Goal: Find contact information: Find contact information

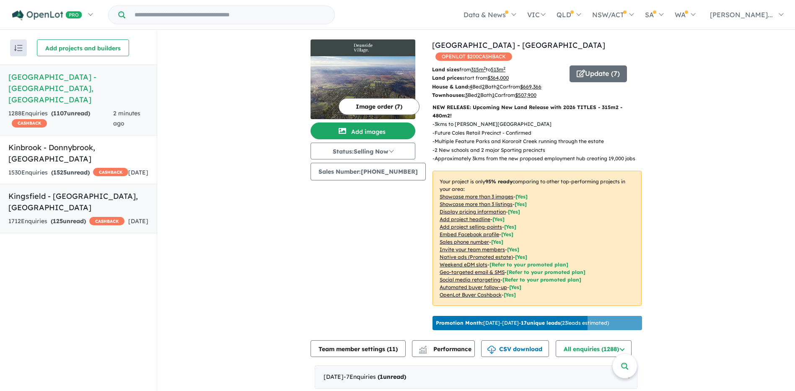
drag, startPoint x: 132, startPoint y: 165, endPoint x: 168, endPoint y: 162, distance: 35.3
click at [133, 184] on link "Kingsfield - [GEOGRAPHIC_DATA] , [GEOGRAPHIC_DATA] 1712 Enquir ies ( 125 unread…" at bounding box center [78, 208] width 157 height 49
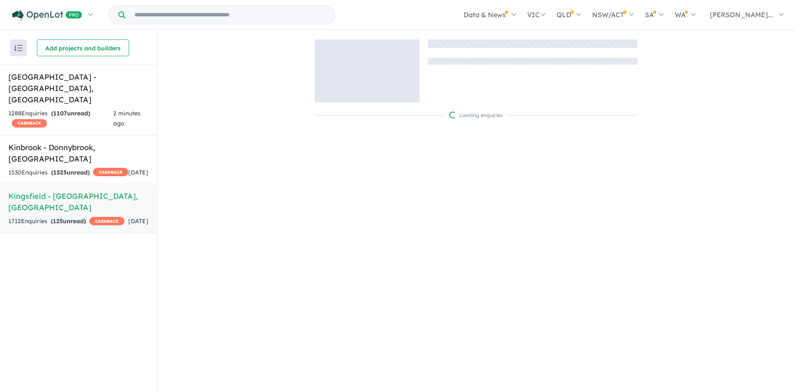
scroll to position [1, 0]
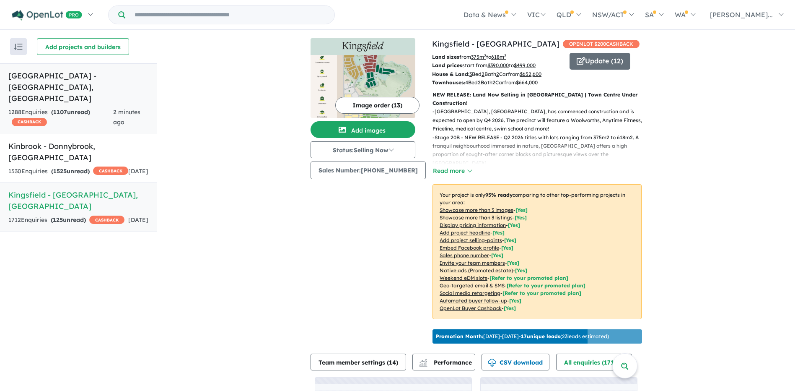
click at [78, 80] on h5 "[GEOGRAPHIC_DATA] - [GEOGRAPHIC_DATA] , [GEOGRAPHIC_DATA]" at bounding box center [78, 87] width 140 height 34
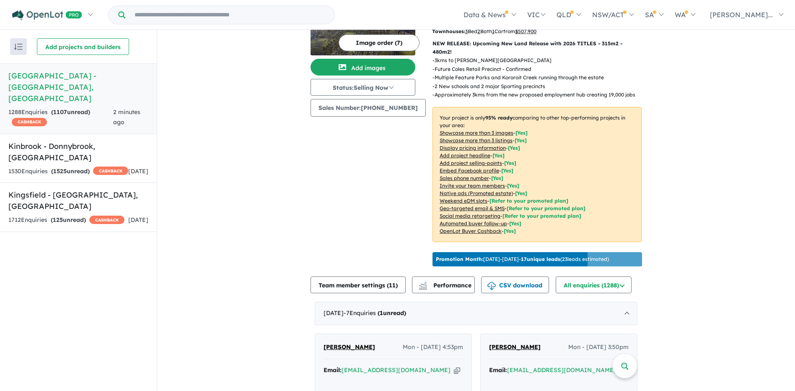
scroll to position [314, 0]
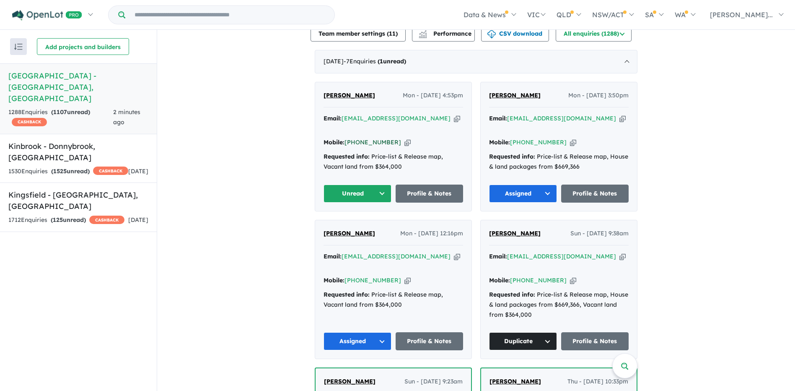
drag, startPoint x: 393, startPoint y: 117, endPoint x: 356, endPoint y: 118, distance: 36.5
click at [356, 138] on div "Mobile: [PHONE_NUMBER] Copied!" at bounding box center [394, 143] width 140 height 10
copy link "420 420 094"
drag, startPoint x: 392, startPoint y: 122, endPoint x: 357, endPoint y: 121, distance: 35.2
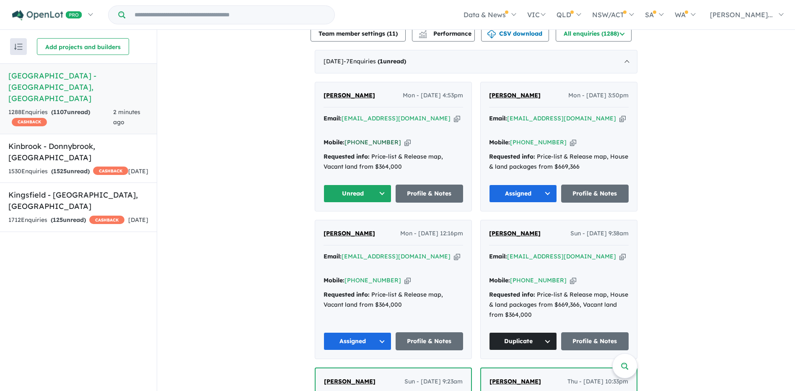
click at [357, 138] on div "Mobile: [PHONE_NUMBER] Copied!" at bounding box center [394, 143] width 140 height 10
copy link "420 420 094"
drag, startPoint x: 244, startPoint y: 114, endPoint x: 261, endPoint y: 114, distance: 16.8
drag, startPoint x: 377, startPoint y: 119, endPoint x: 356, endPoint y: 119, distance: 21.4
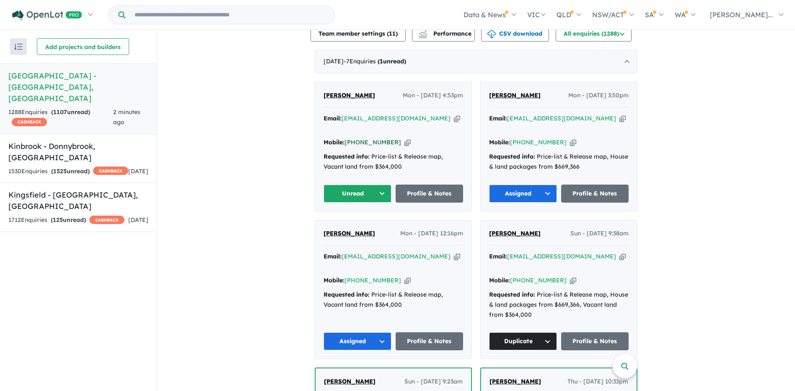
click at [356, 138] on div "Mobile: [PHONE_NUMBER] Copied!" at bounding box center [394, 143] width 140 height 10
copy link "420 420 094"
drag, startPoint x: 241, startPoint y: 179, endPoint x: 271, endPoint y: 168, distance: 32.2
drag, startPoint x: 392, startPoint y: 118, endPoint x: 356, endPoint y: 120, distance: 35.7
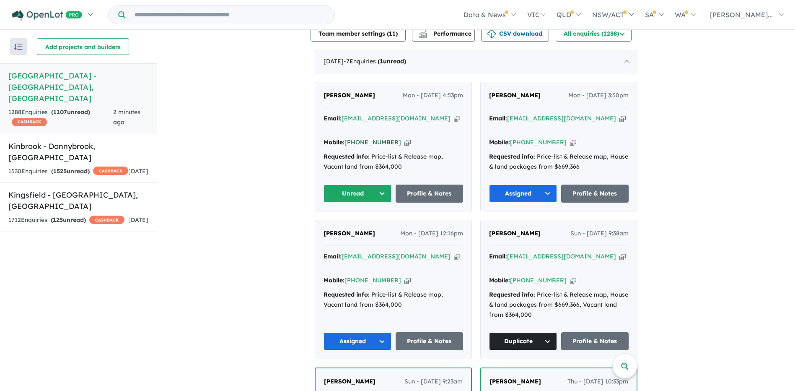
click at [356, 138] on div "Mobile: [PHONE_NUMBER] Copied!" at bounding box center [394, 143] width 140 height 10
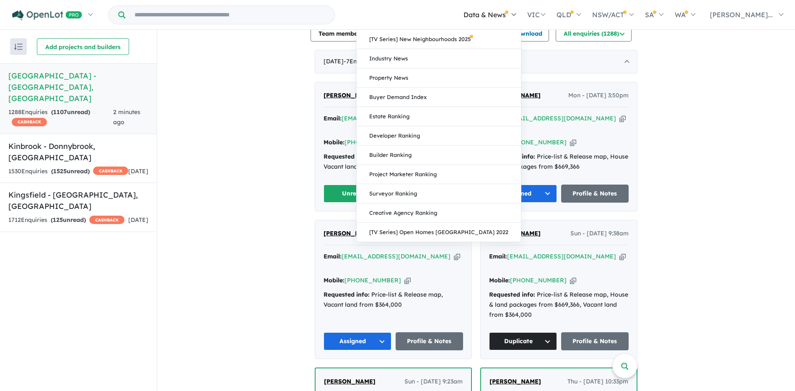
copy link "420 420 094"
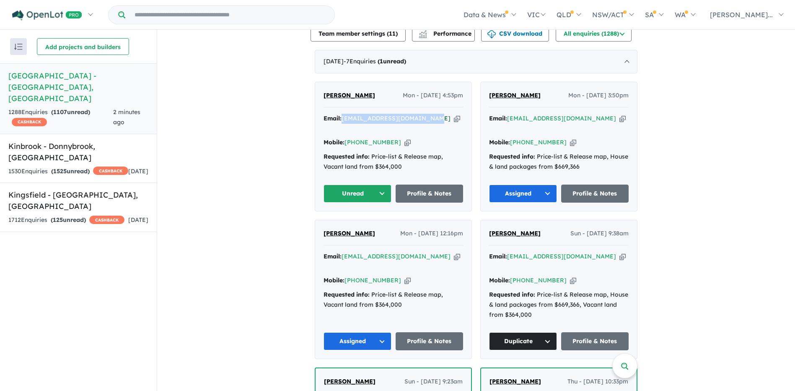
drag, startPoint x: 431, startPoint y: 105, endPoint x: 342, endPoint y: 103, distance: 89.3
click at [342, 114] on div "Email: [EMAIL_ADDRESS][DOMAIN_NAME] Copied!" at bounding box center [394, 124] width 140 height 20
copy a%20Deanside%20Village%20-%20Deanside"] "[EMAIL_ADDRESS][DOMAIN_NAME]"
